Goal: Task Accomplishment & Management: Use online tool/utility

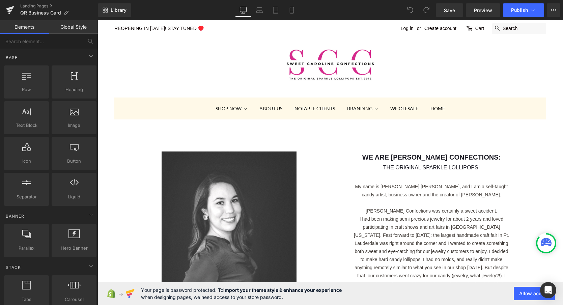
click at [74, 25] on link "Global Style" at bounding box center [73, 26] width 49 height 13
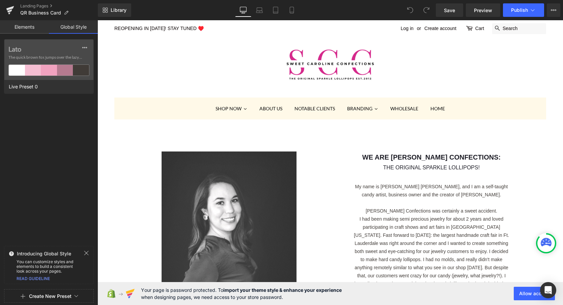
click at [30, 26] on link "Elements" at bounding box center [24, 26] width 49 height 13
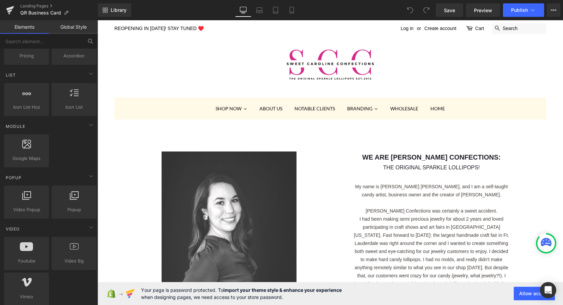
scroll to position [278, 0]
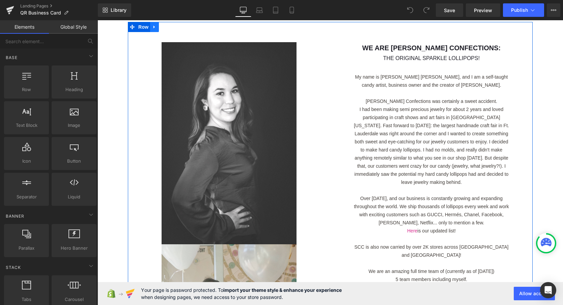
click at [154, 28] on icon at bounding box center [153, 27] width 1 height 3
click at [172, 26] on icon at bounding box center [172, 27] width 5 height 5
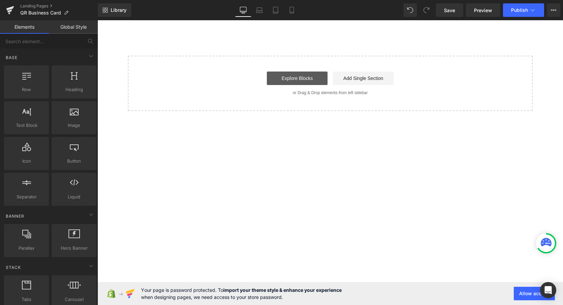
click at [301, 76] on link "Explore Blocks" at bounding box center [297, 78] width 61 height 13
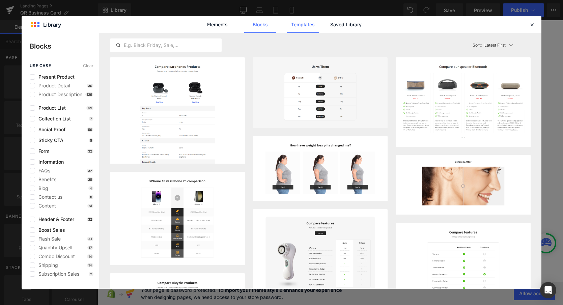
click at [294, 20] on link "Templates" at bounding box center [303, 24] width 32 height 17
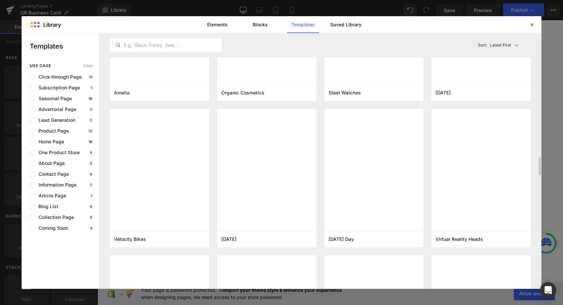
scroll to position [1705, 0]
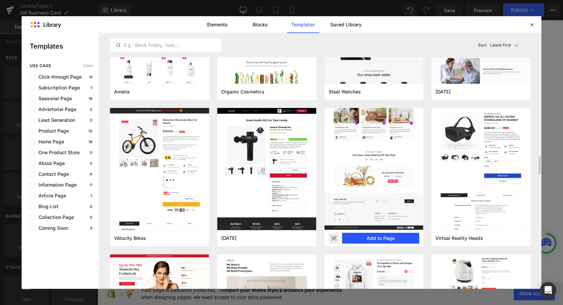
click at [374, 238] on button "Add to Page" at bounding box center [381, 238] width 78 height 11
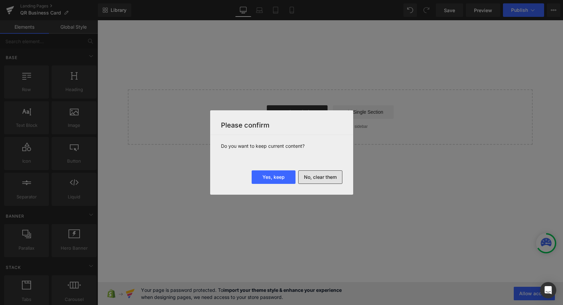
click at [328, 179] on button "No, clear them" at bounding box center [320, 176] width 44 height 13
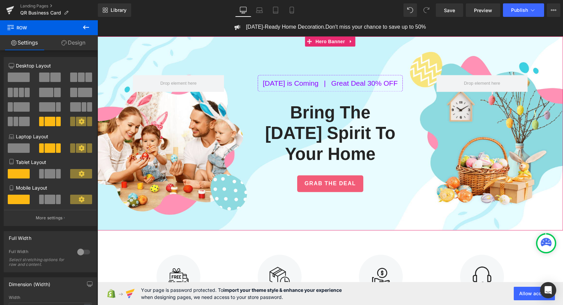
click at [236, 50] on div "[DATE] is Coming | Great Deal 30% OFF Text Block Bring The [DATE] Spirit To You…" at bounding box center [329, 133] width 465 height 194
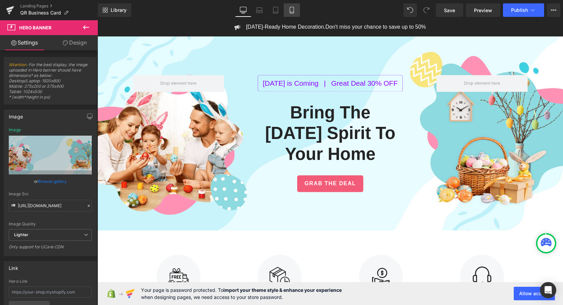
click at [291, 11] on icon at bounding box center [291, 10] width 7 height 7
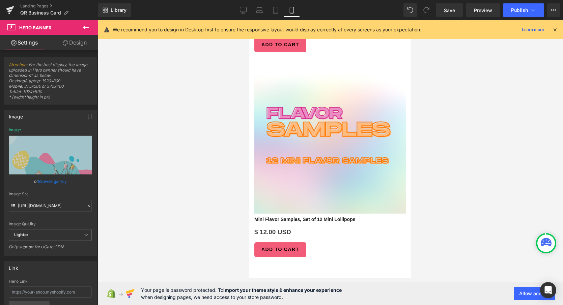
scroll to position [1801, 0]
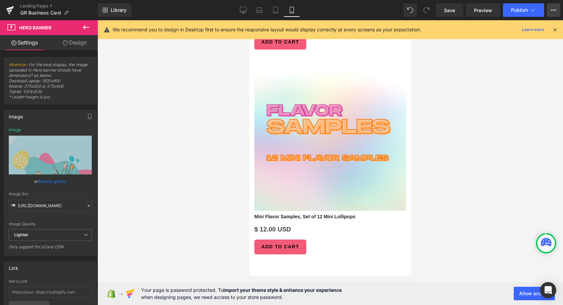
click at [556, 6] on button "View Live Page View with current Template Save Template to Library Schedule Pub…" at bounding box center [553, 9] width 13 height 13
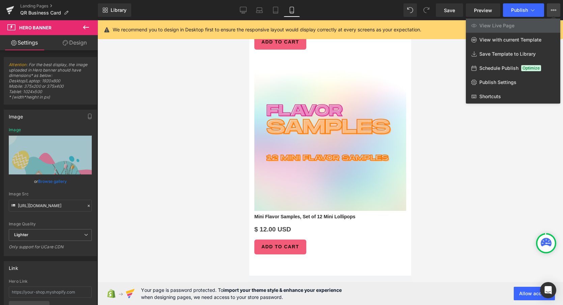
click at [449, 81] on div at bounding box center [329, 162] width 465 height 285
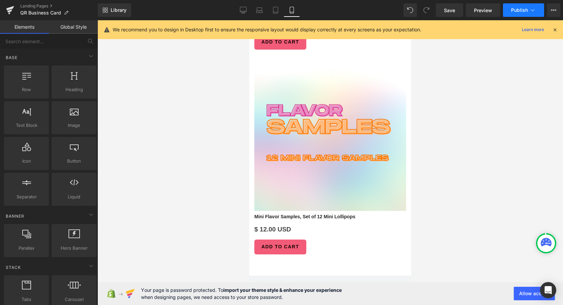
click at [535, 10] on icon at bounding box center [532, 10] width 7 height 7
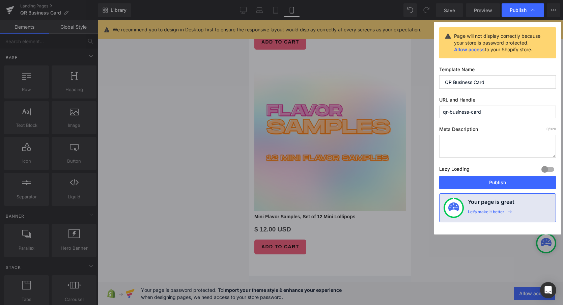
click at [478, 112] on input "qr-business-card" at bounding box center [497, 112] width 117 height 12
type input "thankyouqrcode"
click at [493, 182] on button "Publish" at bounding box center [497, 182] width 117 height 13
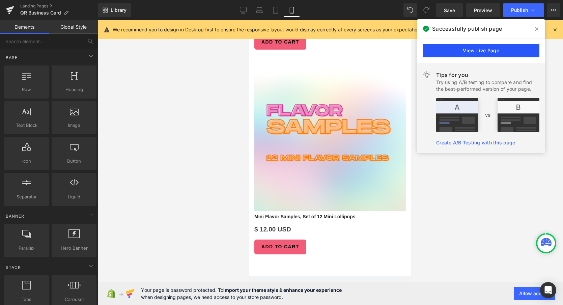
click at [486, 50] on link "View Live Page" at bounding box center [481, 50] width 117 height 13
